Goal: Navigation & Orientation: Find specific page/section

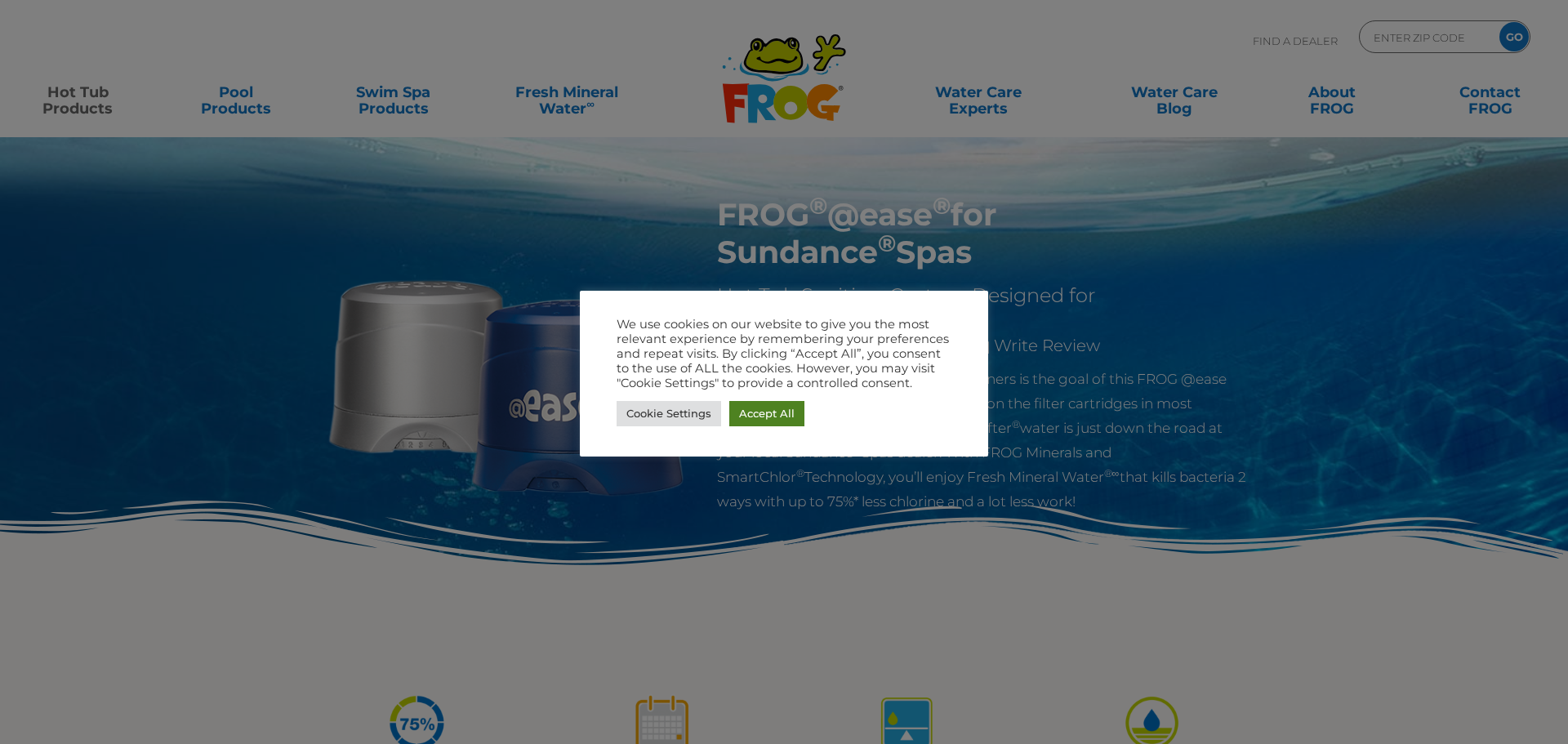
click at [766, 411] on link "Accept All" at bounding box center [767, 413] width 75 height 26
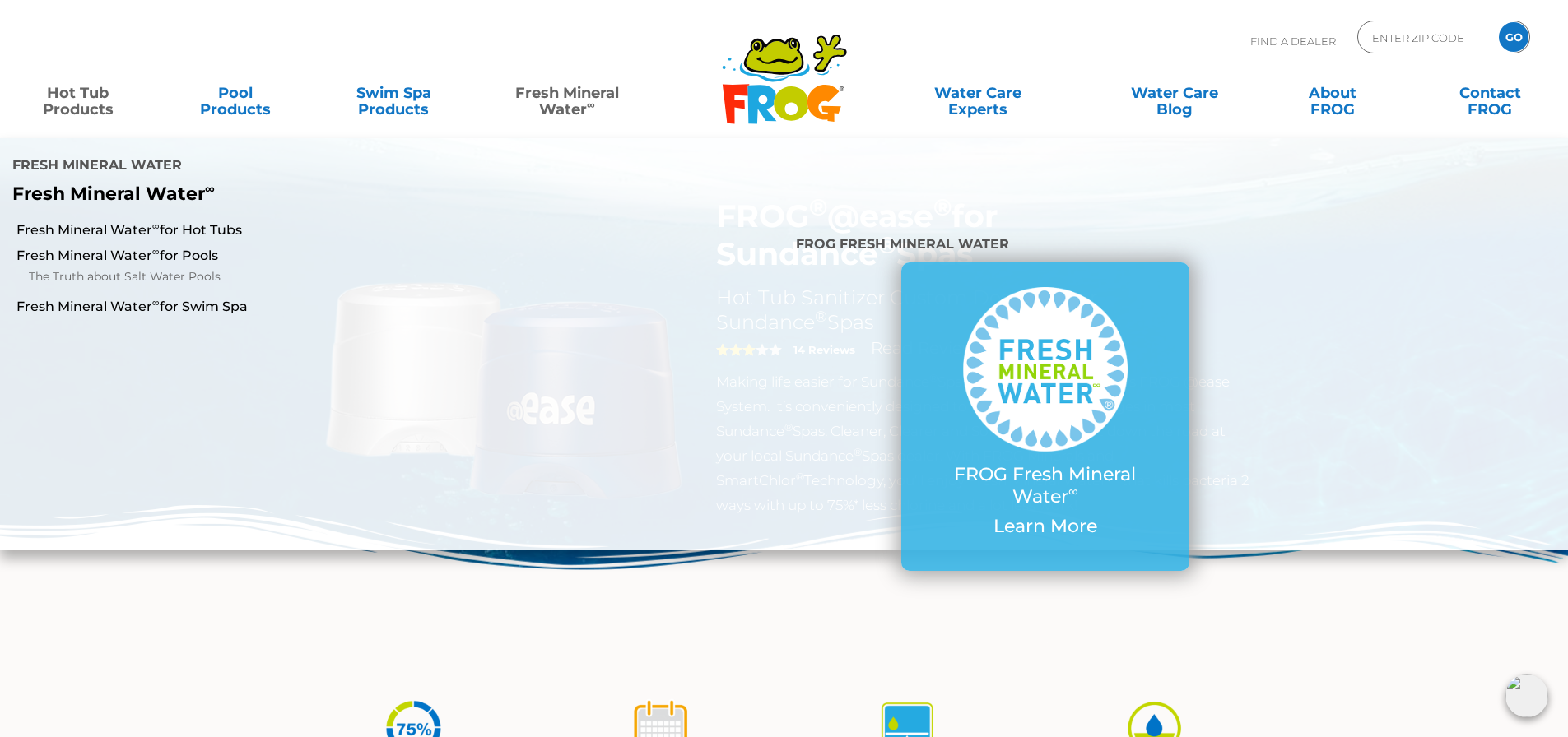
click at [569, 107] on link "Fresh Mineral Water ∞" at bounding box center [566, 93] width 154 height 33
